Goal: Task Accomplishment & Management: Manage account settings

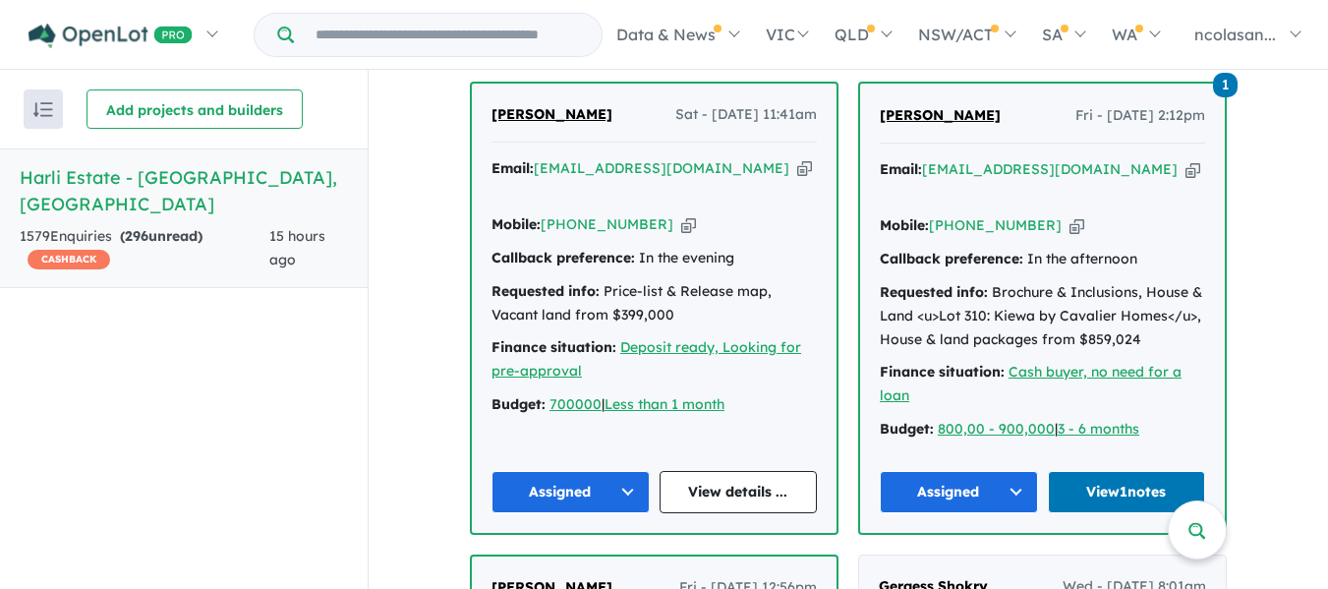
scroll to position [1222, 0]
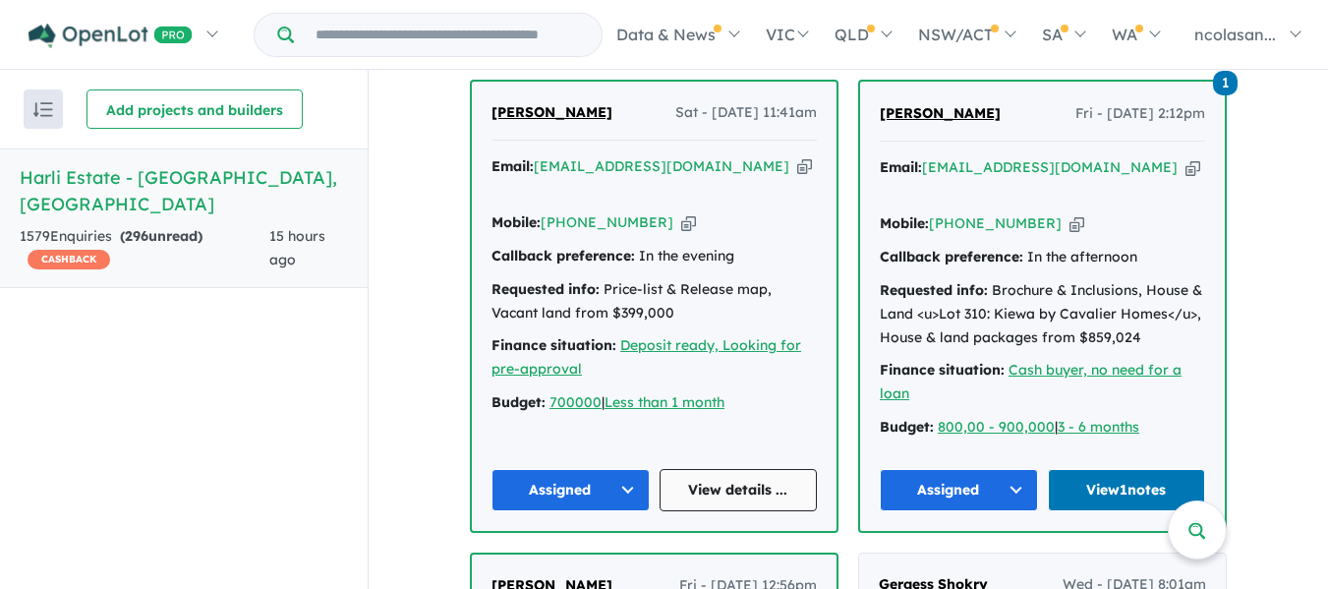
click at [748, 469] on link "View details ..." at bounding box center [739, 490] width 158 height 42
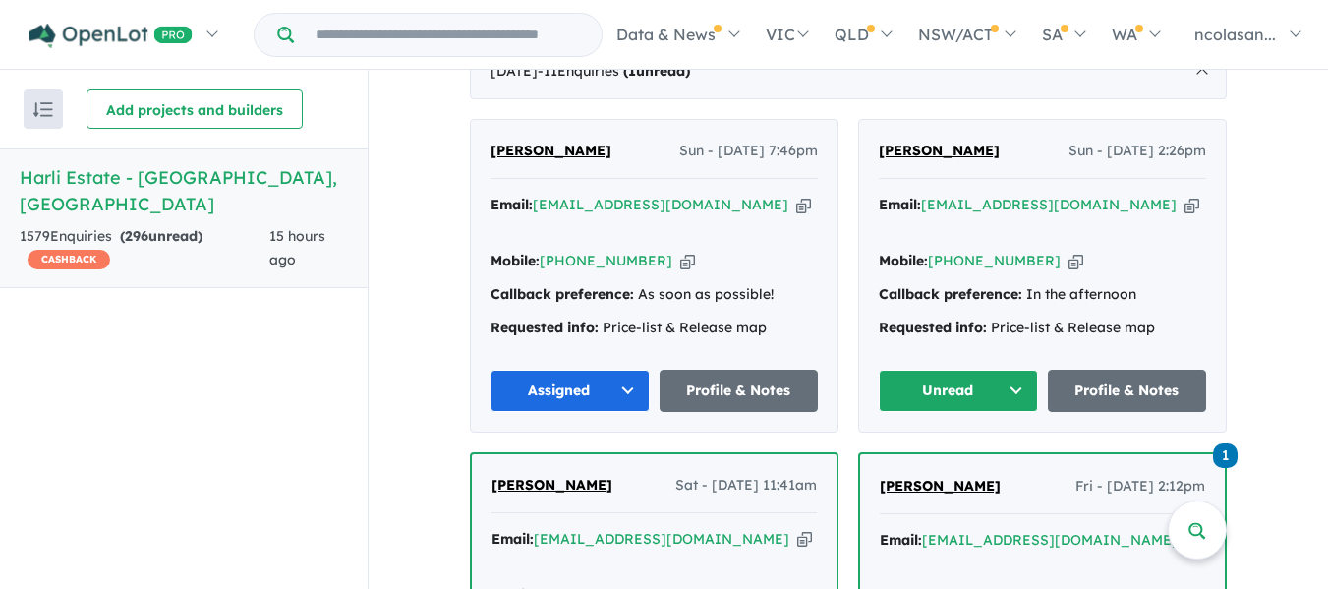
scroll to position [1025, 0]
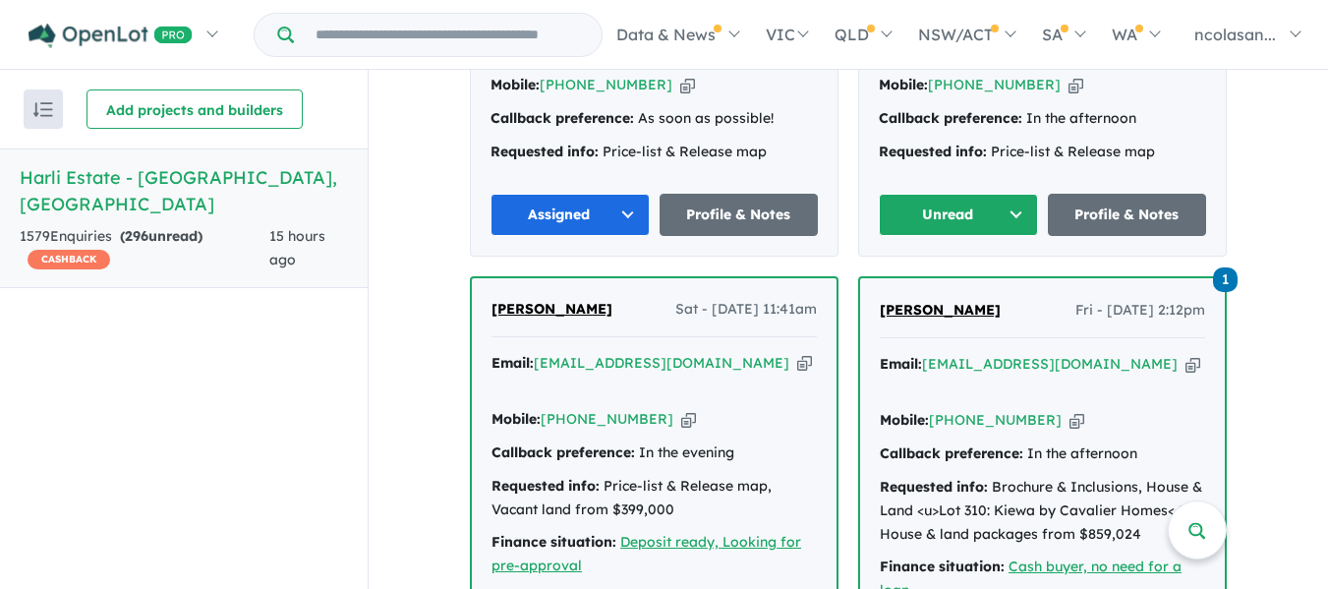
click at [1019, 194] on button "Unread" at bounding box center [958, 215] width 159 height 42
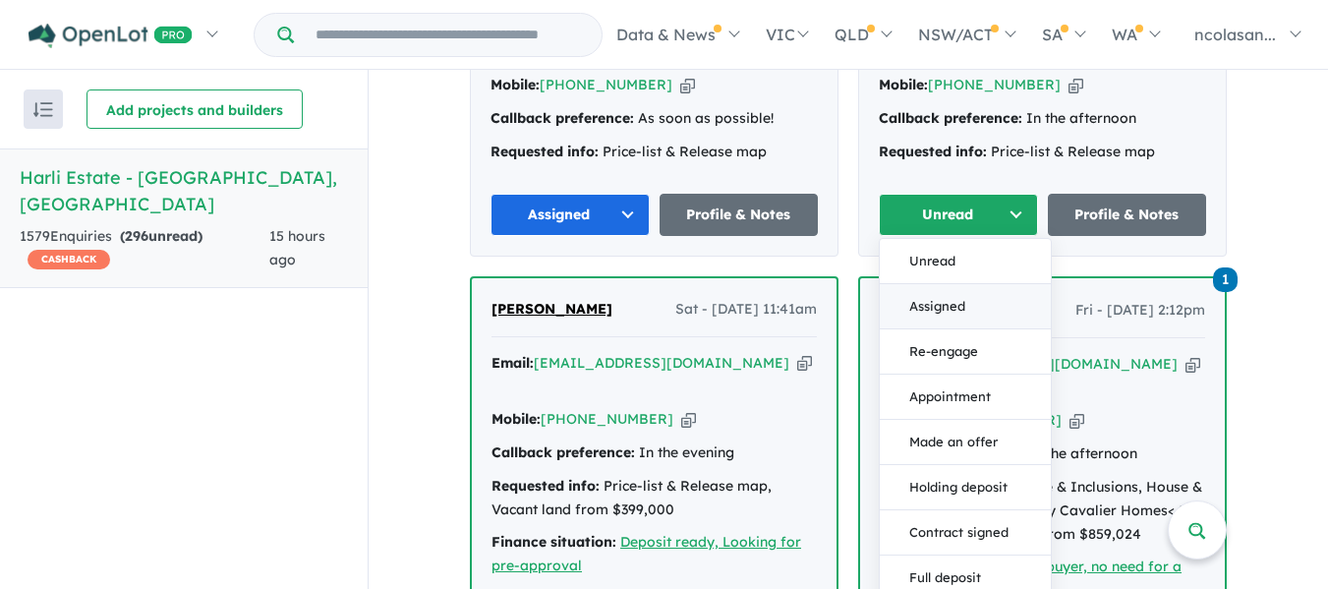
click at [961, 284] on button "Assigned" at bounding box center [965, 306] width 171 height 45
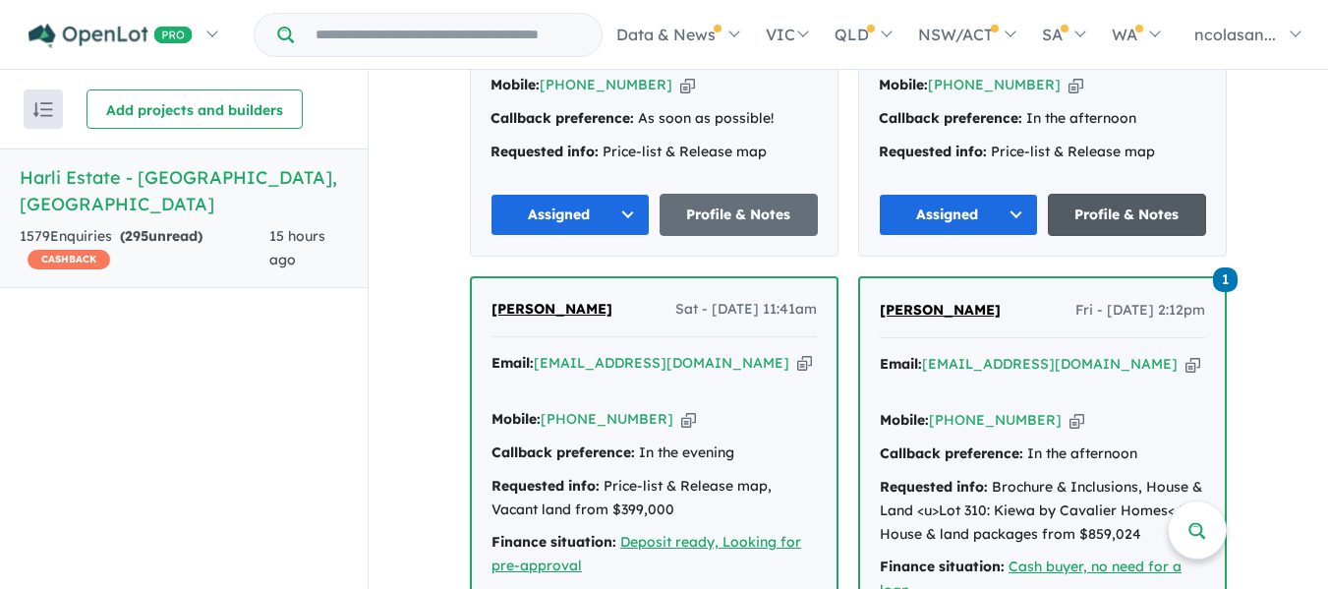
click at [1093, 194] on link "Profile & Notes" at bounding box center [1127, 215] width 159 height 42
click at [1103, 194] on link "Profile & Notes" at bounding box center [1127, 215] width 159 height 42
